Goal: Transaction & Acquisition: Subscribe to service/newsletter

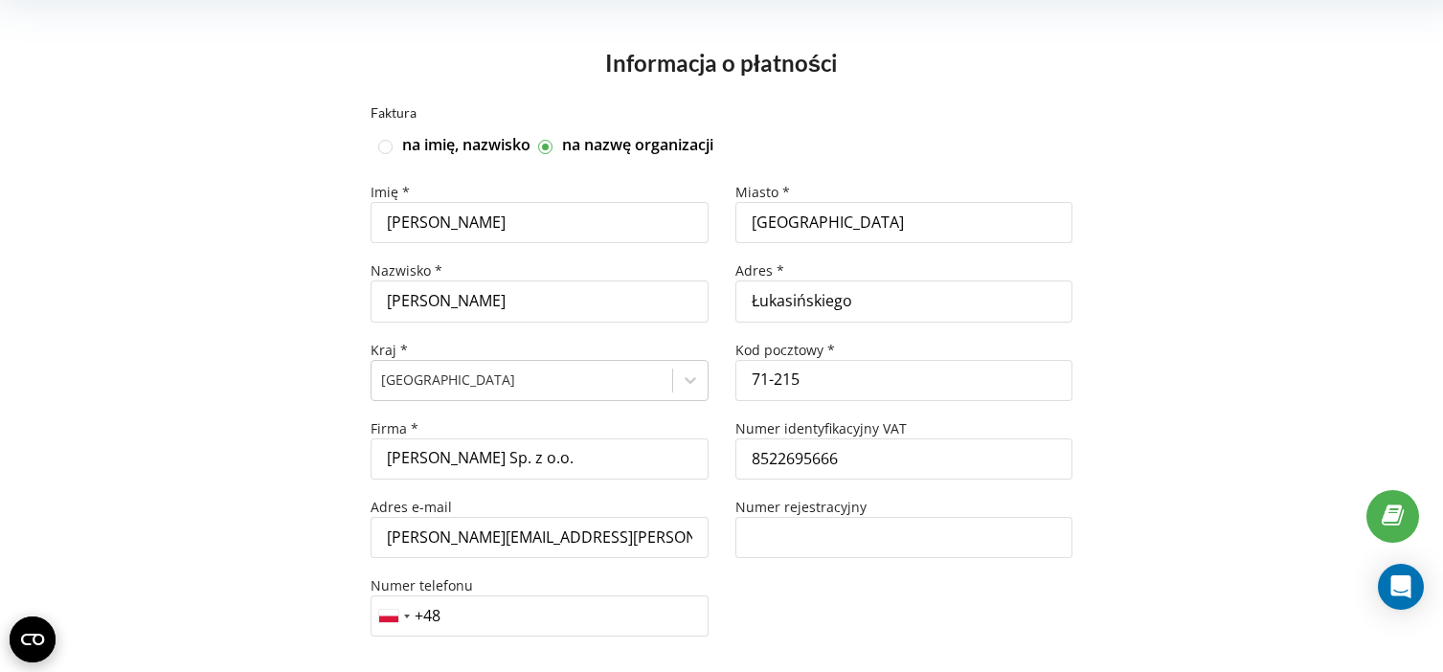
scroll to position [210, 0]
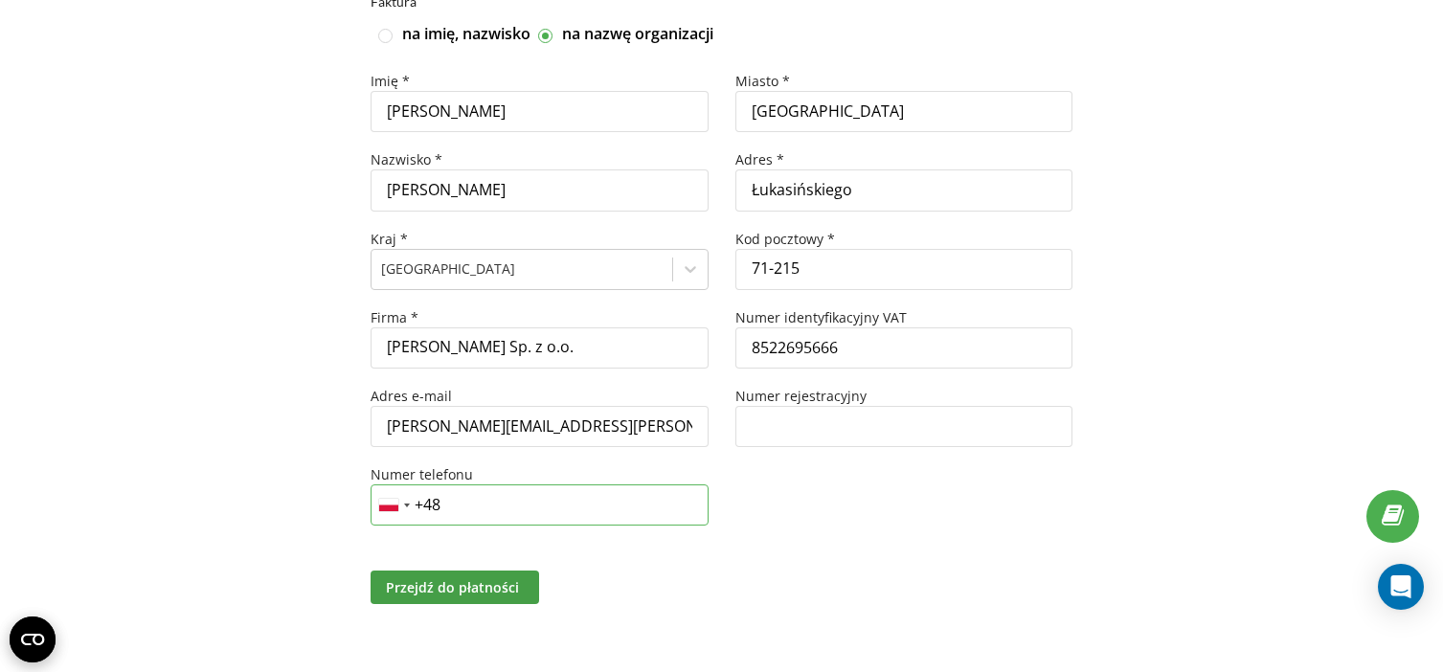
click at [484, 499] on input "+48" at bounding box center [538, 504] width 337 height 41
click at [507, 590] on span "Przejdź do płatności" at bounding box center [452, 587] width 133 height 18
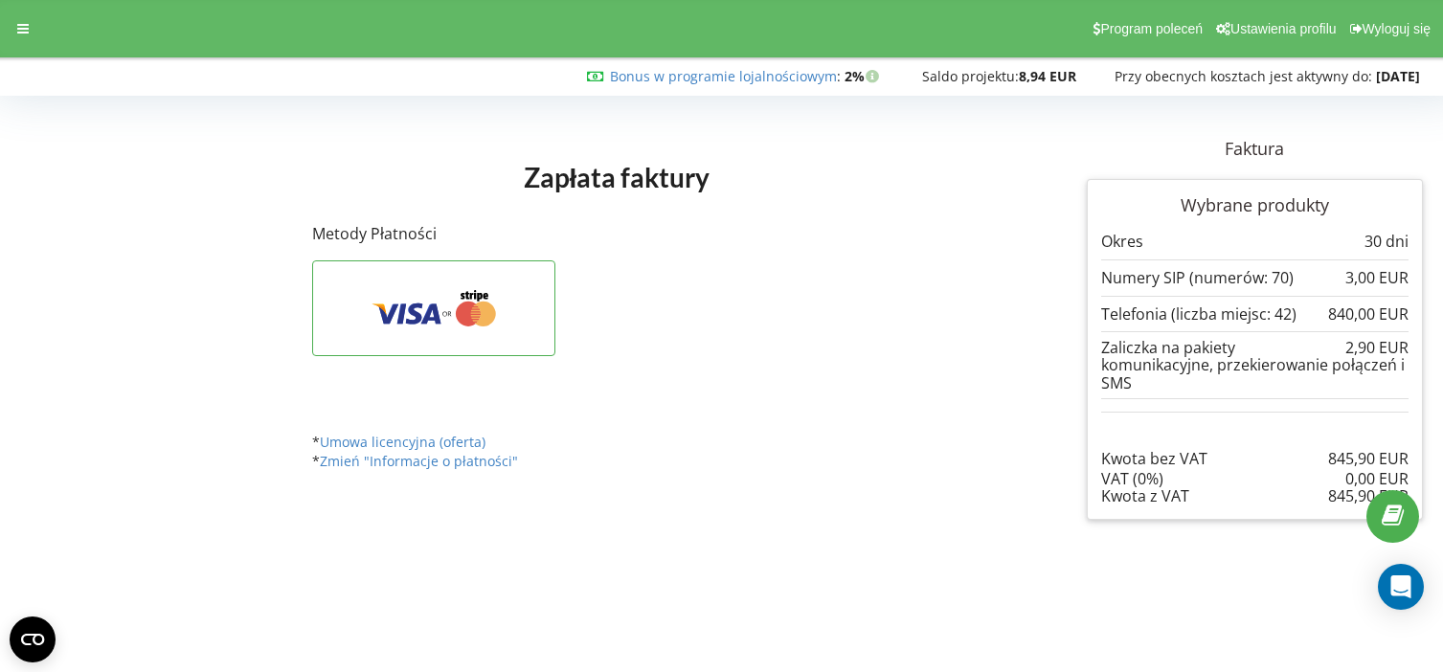
click at [835, 326] on div "Płatność przez Stripe" at bounding box center [616, 332] width 608 height 144
click at [497, 335] on button at bounding box center [433, 308] width 243 height 96
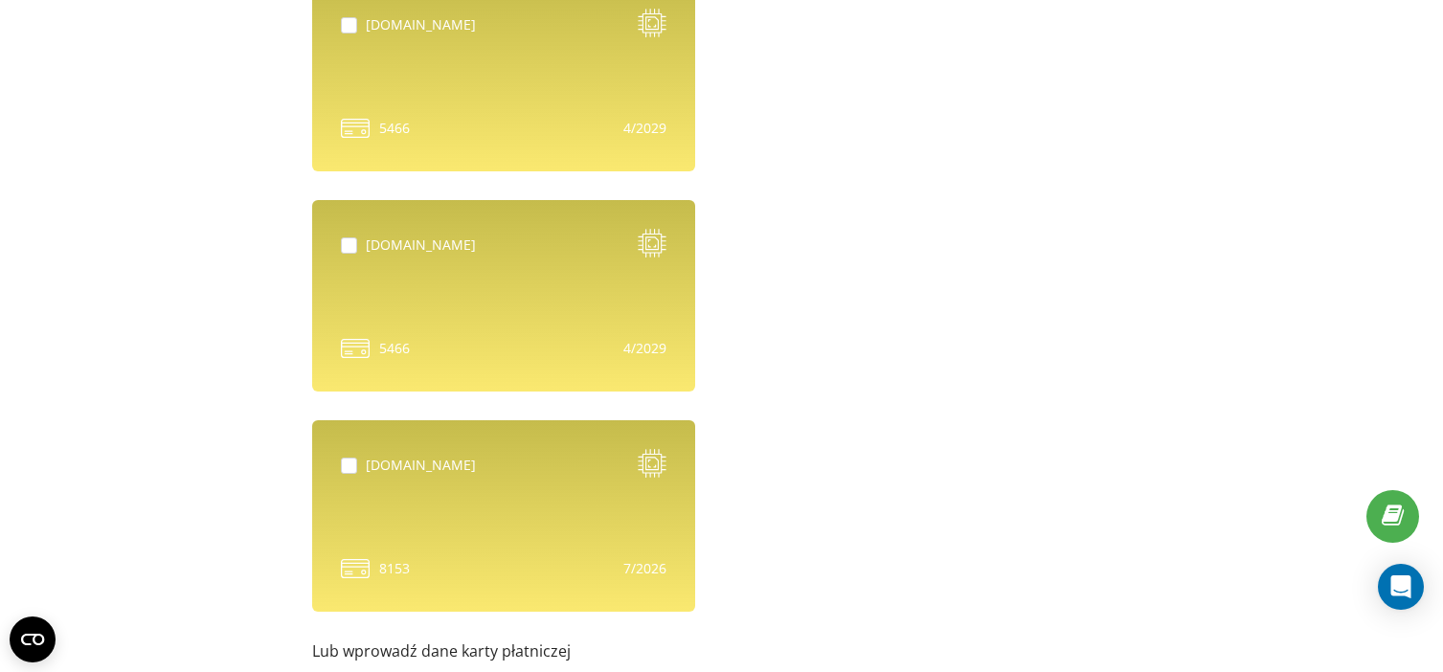
scroll to position [729, 0]
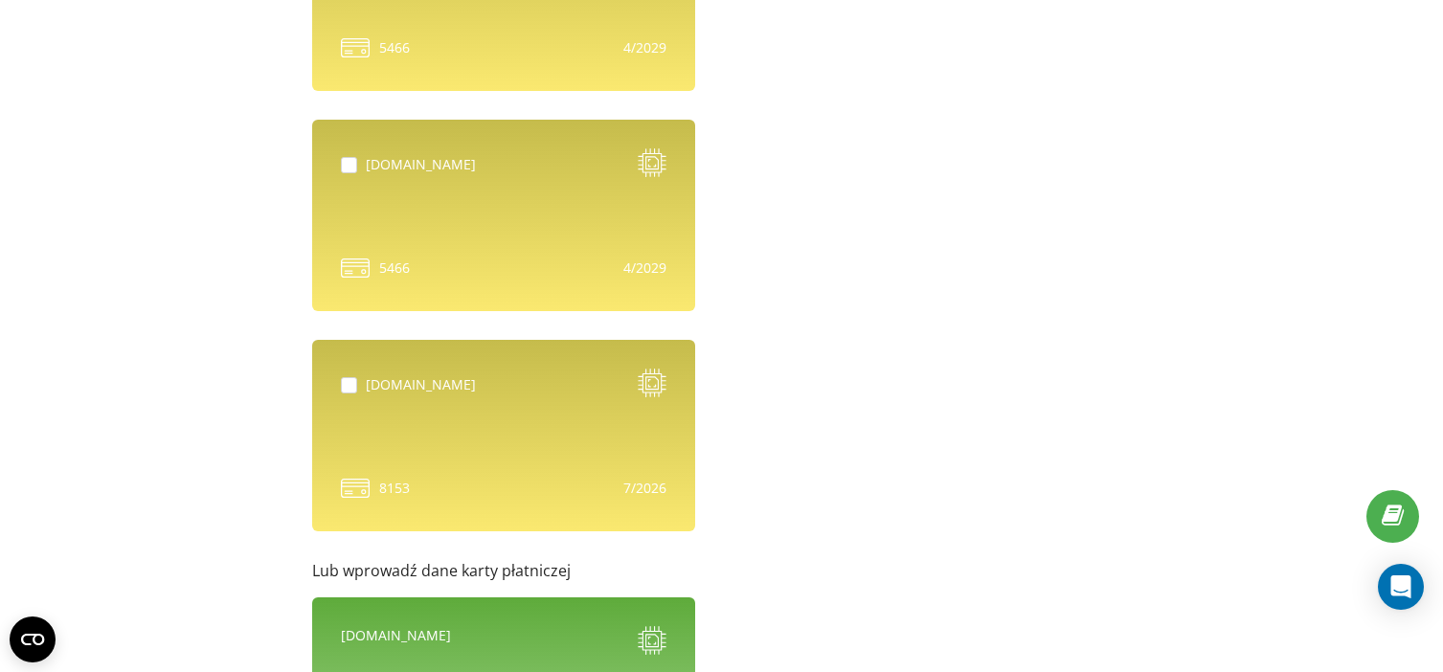
click at [446, 383] on div "[DOMAIN_NAME]" at bounding box center [421, 384] width 110 height 19
click at [400, 395] on div "[DOMAIN_NAME]" at bounding box center [408, 386] width 135 height 34
click at [351, 377] on label at bounding box center [353, 377] width 25 height 0
checkbox input "true"
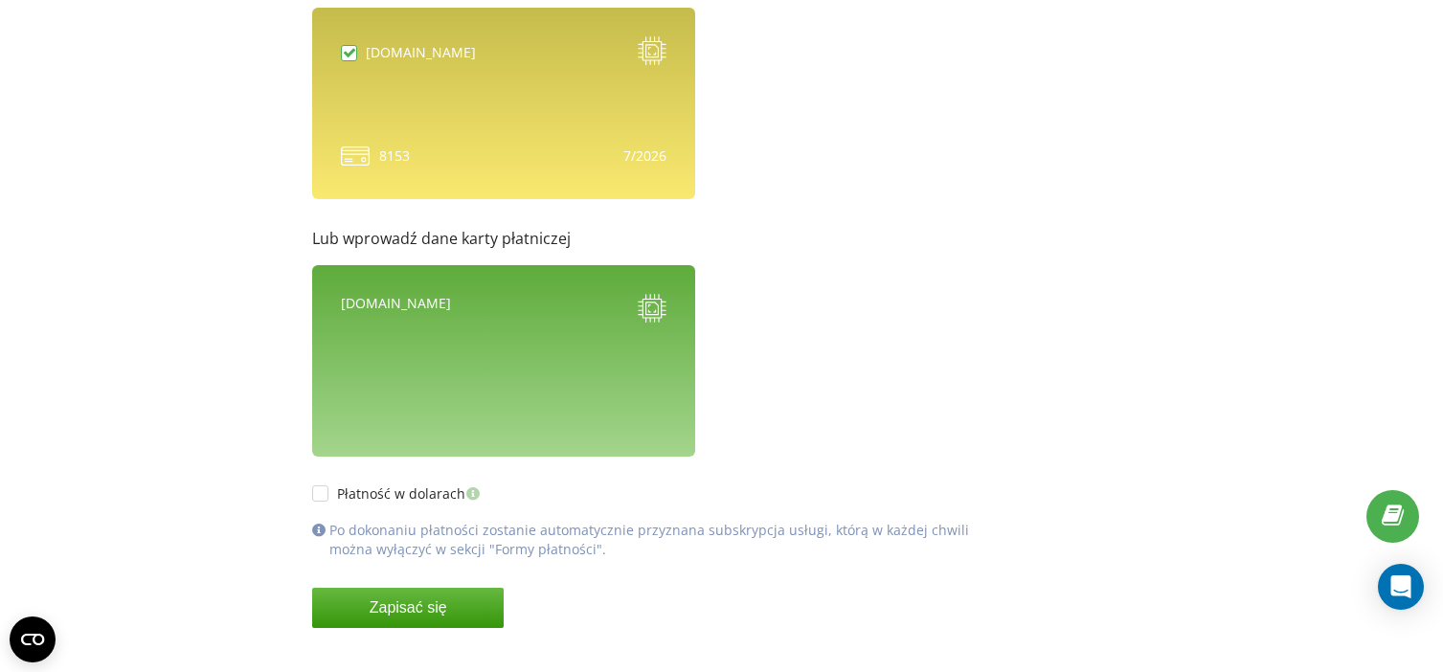
scroll to position [1093, 0]
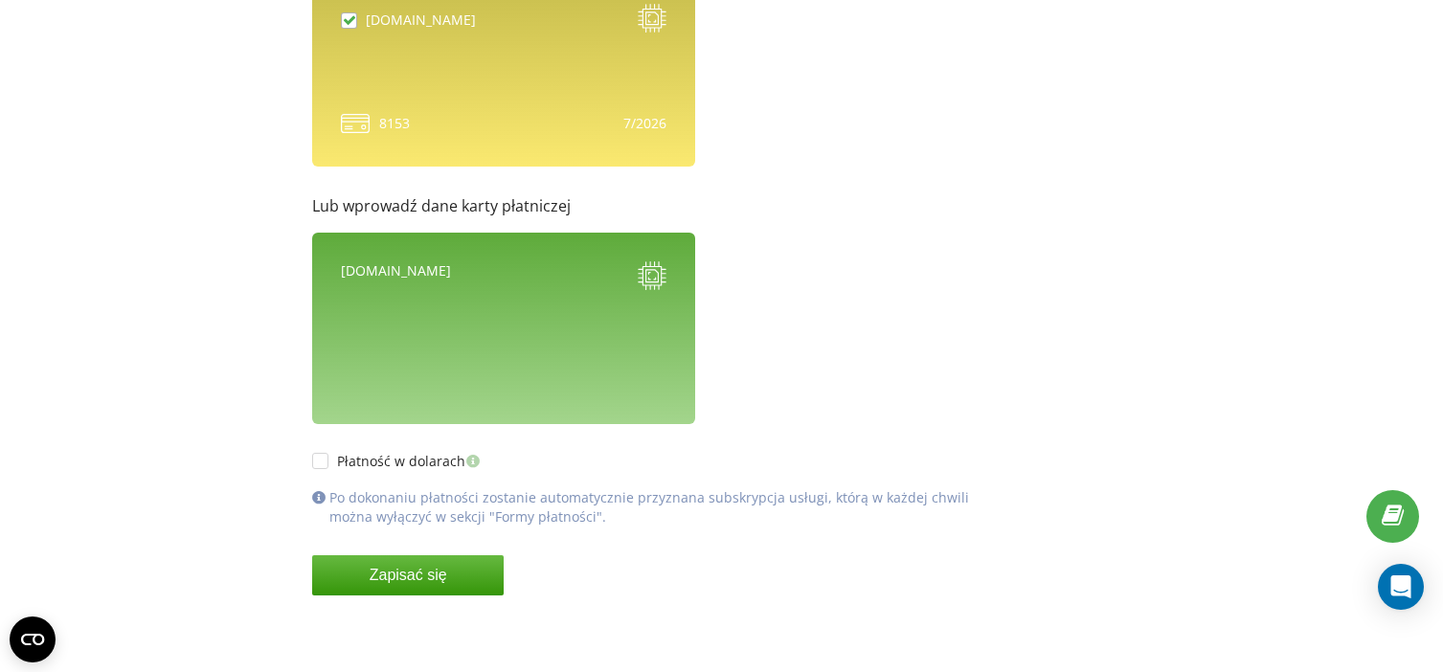
click at [452, 588] on button "Zapisać się" at bounding box center [407, 575] width 191 height 40
